Goal: Book appointment/travel/reservation

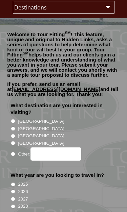
scroll to position [67, 0]
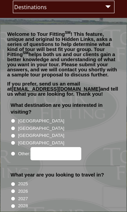
click at [15, 122] on input "[GEOGRAPHIC_DATA]" at bounding box center [13, 121] width 4 height 4
radio input "true"
click at [15, 129] on input "[GEOGRAPHIC_DATA]" at bounding box center [13, 129] width 4 height 4
radio input "true"
click at [13, 136] on input "[GEOGRAPHIC_DATA]" at bounding box center [13, 136] width 4 height 4
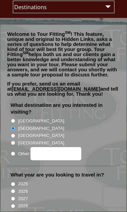
radio input "true"
click at [13, 122] on input "[GEOGRAPHIC_DATA]" at bounding box center [13, 121] width 4 height 4
radio input "true"
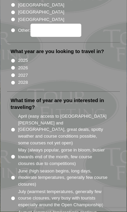
scroll to position [195, 0]
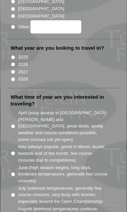
click at [14, 71] on input "2027" at bounding box center [13, 72] width 4 height 4
radio input "true"
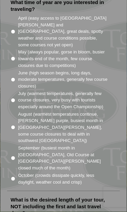
scroll to position [289, 0]
click at [15, 98] on input "July (warmest temperatures, generally few course closures, very busy with touri…" at bounding box center [13, 100] width 4 height 4
radio input "true"
click at [13, 125] on input "August (warmest temperatures continue, heather bright purple, busiest month in …" at bounding box center [13, 127] width 4 height 4
radio input "true"
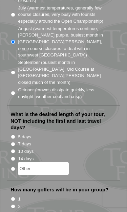
scroll to position [375, 0]
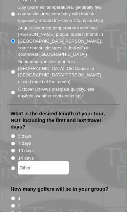
click at [14, 142] on input "7 days" at bounding box center [13, 144] width 4 height 4
radio input "true"
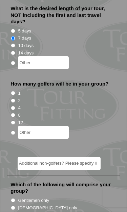
scroll to position [477, 0]
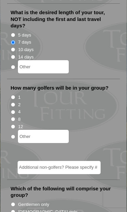
click at [14, 103] on input "2" at bounding box center [13, 105] width 4 height 4
radio input "true"
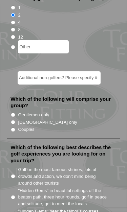
scroll to position [567, 0]
click at [14, 113] on input "Gentlemen only" at bounding box center [13, 115] width 4 height 4
radio input "true"
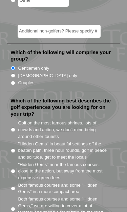
scroll to position [622, 0]
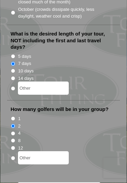
click at [14, 55] on input "5 days" at bounding box center [13, 57] width 4 height 4
radio input "true"
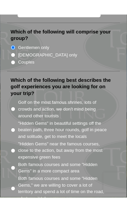
scroll to position [649, 0]
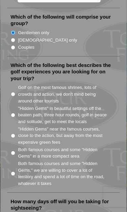
click at [75, 147] on label "Both famous courses and some "Hidden Gems" in a more compact area" at bounding box center [63, 153] width 90 height 13
click at [15, 151] on input "Both famous courses and some "Hidden Gems" in a more compact area" at bounding box center [13, 153] width 4 height 4
radio input "true"
click at [14, 113] on input ""Hidden Gems" in beautiful settings off the beaten path, three hour rounds, gol…" at bounding box center [13, 115] width 4 height 4
radio input "true"
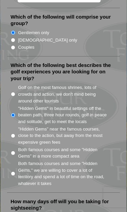
click at [13, 151] on input "Both famous courses and some "Hidden Gems" in a more compact area" at bounding box center [13, 153] width 4 height 4
radio input "true"
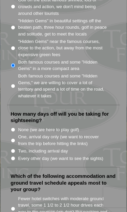
scroll to position [782, 0]
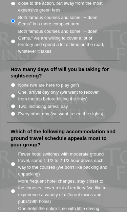
click at [14, 94] on input "One, arrival day only (we want to recover from the trip before hitting the link…" at bounding box center [13, 96] width 4 height 4
radio input "true"
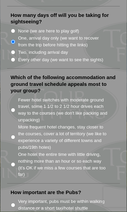
scroll to position [836, 0]
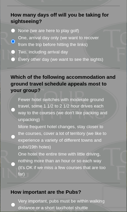
click at [12, 163] on input "One hotel the entire time with little driving, nothing more than an hour or so …" at bounding box center [13, 165] width 4 height 4
radio input "true"
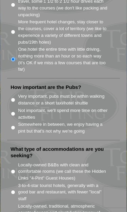
scroll to position [946, 0]
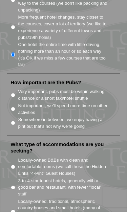
click at [15, 121] on input "Somewhere in between, we enjoy having a pint but that's not why we're going" at bounding box center [13, 123] width 4 height 4
radio input "true"
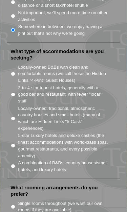
scroll to position [1039, 0]
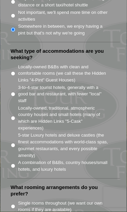
click at [13, 117] on input "Locally-owned, traditional, atmospheric country houses and small hotels (many o…" at bounding box center [13, 119] width 4 height 4
radio input "true"
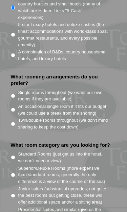
scroll to position [1150, 0]
click at [14, 122] on input "Twin/double rooms throughout (we don't mind sharing to keep the cost down)" at bounding box center [13, 124] width 4 height 4
radio input "true"
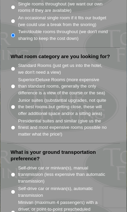
scroll to position [1240, 0]
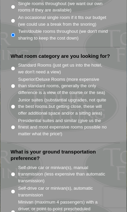
click at [12, 84] on input "Superior/Deluxe Rooms (more expensive than standard rooms, generally the only d…" at bounding box center [13, 86] width 4 height 4
radio input "true"
click at [13, 66] on input "Standard Rooms (just get us into the hotel, we don't need a view)" at bounding box center [13, 68] width 4 height 4
radio input "true"
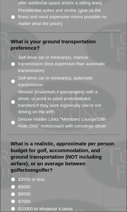
scroll to position [1350, 0]
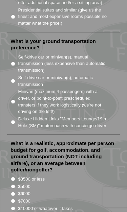
click at [38, 177] on label "$3500 or less" at bounding box center [63, 180] width 90 height 7
click at [15, 178] on input "$3500 or less" at bounding box center [13, 180] width 4 height 4
radio input "true"
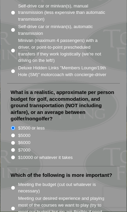
scroll to position [1403, 0]
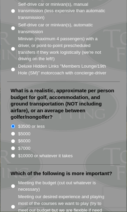
click at [76, 193] on label "Meeting our desired experience and playing most of the courses we want to play …" at bounding box center [63, 207] width 90 height 27
click at [15, 193] on input "Meeting our desired experience and playing most of the courses we want to play …" at bounding box center [13, 207] width 4 height 4
radio input "true"
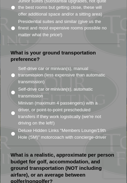
scroll to position [1326, 0]
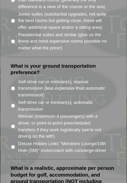
click at [15, 99] on li "Self-drive car or minivan(s), automatic transmission" at bounding box center [64, 106] width 106 height 14
click at [13, 104] on input "Self-drive car or minivan(s), automatic transmission" at bounding box center [13, 106] width 4 height 4
radio input "true"
click at [77, 141] on label "Deluxe Hidden Links "Members Lounge/19th Hole (SM)" motorcoach with concierge-d…" at bounding box center [63, 147] width 90 height 13
click at [15, 145] on input "Deluxe Hidden Links "Members Lounge/19th Hole (SM)" motorcoach with concierge-d…" at bounding box center [13, 147] width 4 height 4
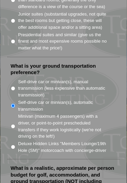
radio input "true"
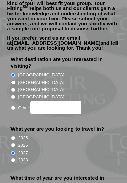
scroll to position [0, 0]
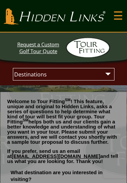
click at [105, 74] on select "Destinations Ireland Scotland England Wales Italy Canada Caribbean USA" at bounding box center [63, 74] width 98 height 9
select select "https://www.hiddenlinksgolf.com/ireland-golf-packages/"
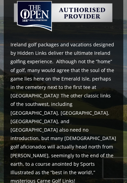
scroll to position [285, 0]
